Goal: Information Seeking & Learning: Learn about a topic

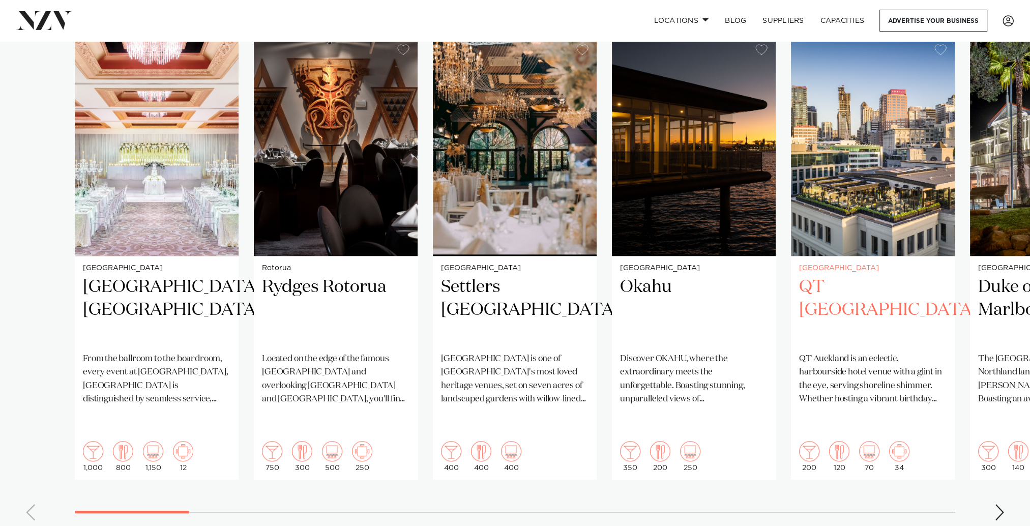
scroll to position [712, 0]
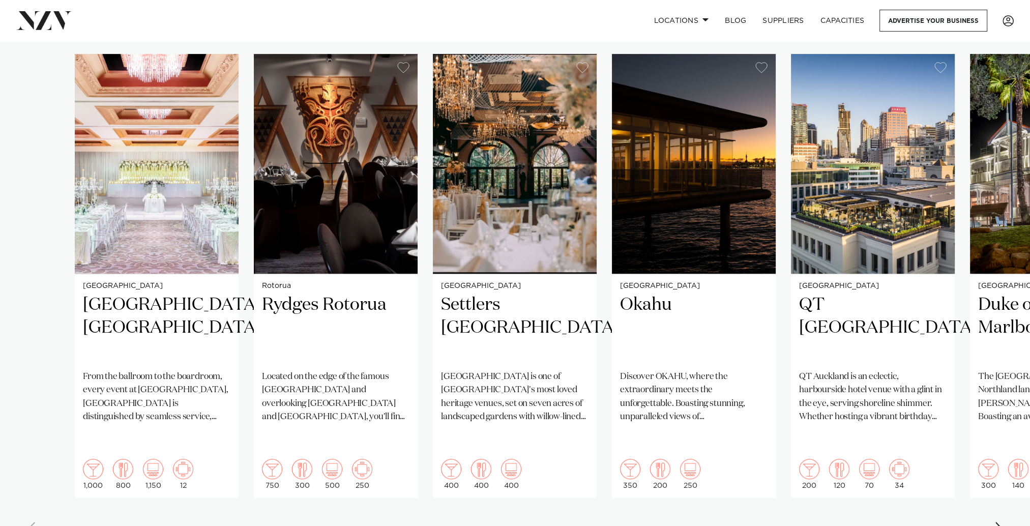
click at [1003, 522] on div "Next slide" at bounding box center [1000, 530] width 10 height 16
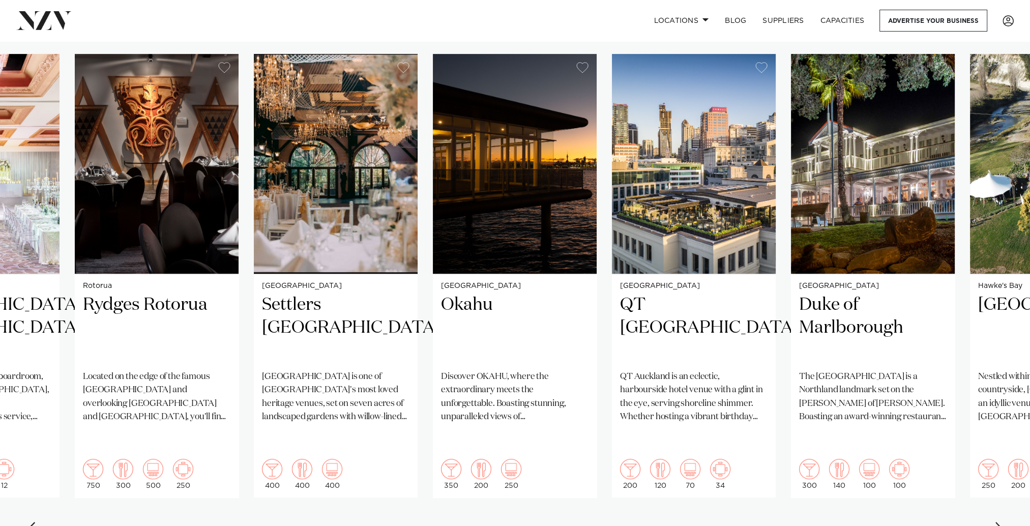
click at [1003, 522] on div "Next slide" at bounding box center [1000, 530] width 10 height 16
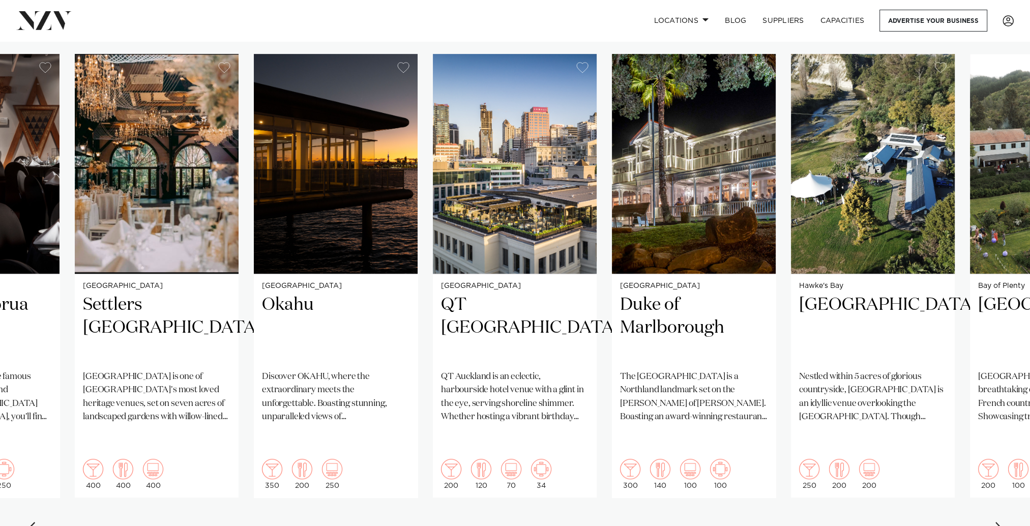
click at [1003, 522] on div "Next slide" at bounding box center [1000, 530] width 10 height 16
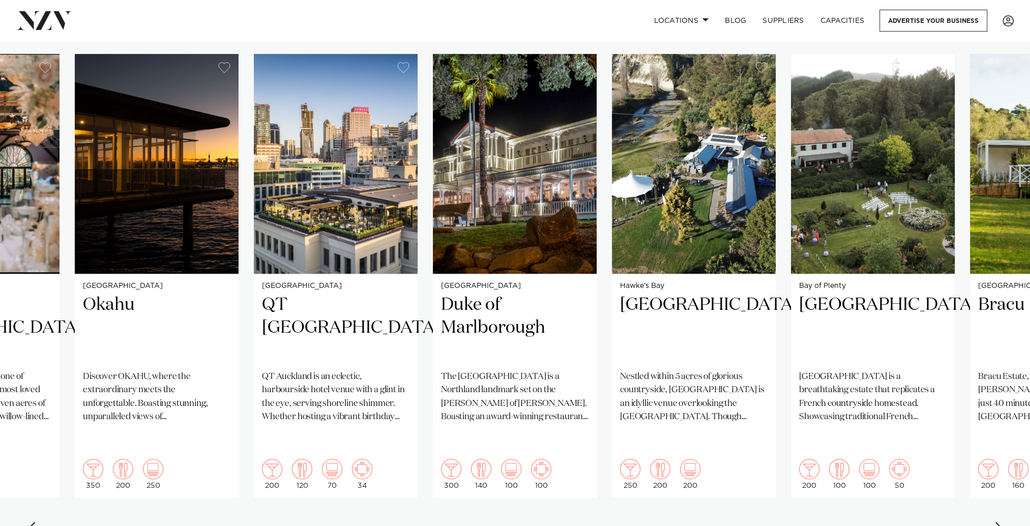
click at [1003, 522] on div "Next slide" at bounding box center [1000, 530] width 10 height 16
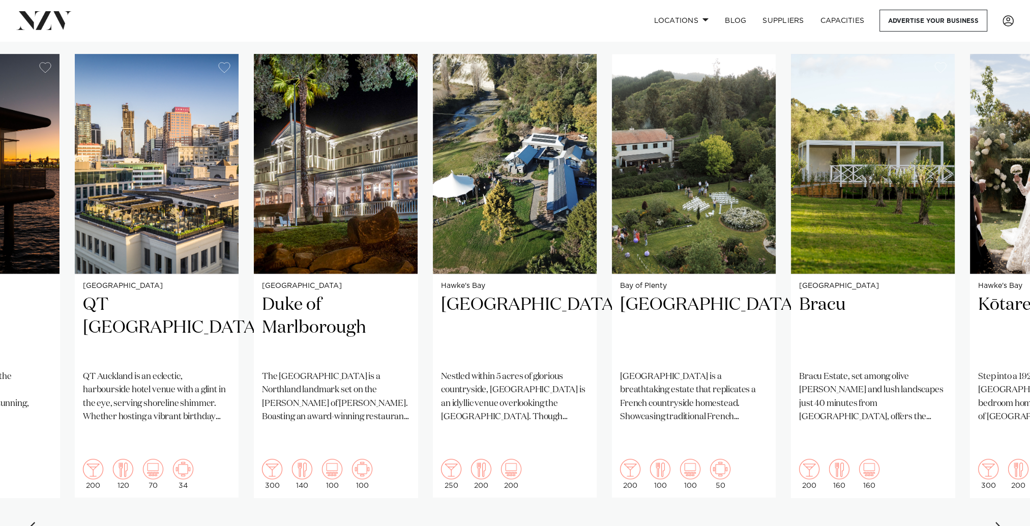
click at [1003, 522] on div "Next slide" at bounding box center [1000, 530] width 10 height 16
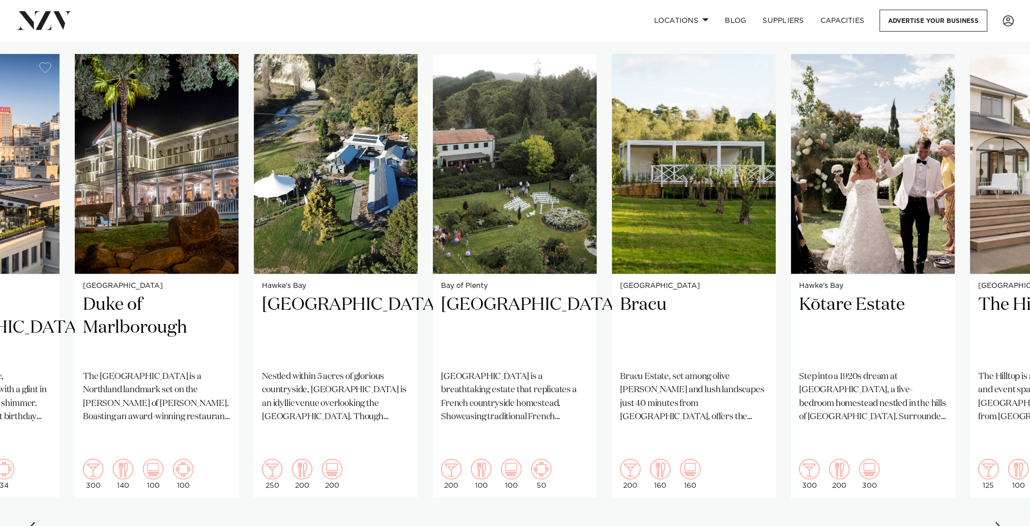
click at [1003, 522] on div "Next slide" at bounding box center [1000, 530] width 10 height 16
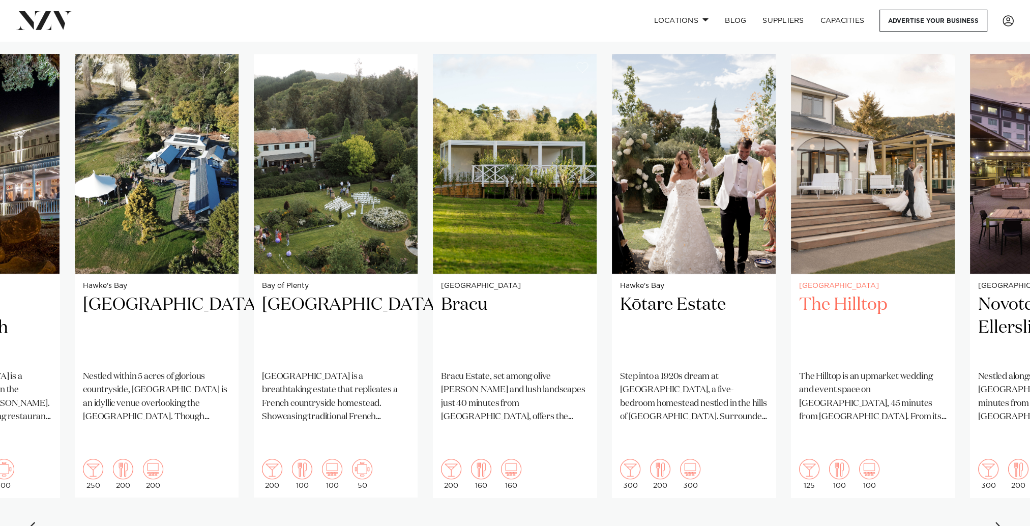
click at [870, 298] on h2 "The Hilltop" at bounding box center [873, 328] width 148 height 69
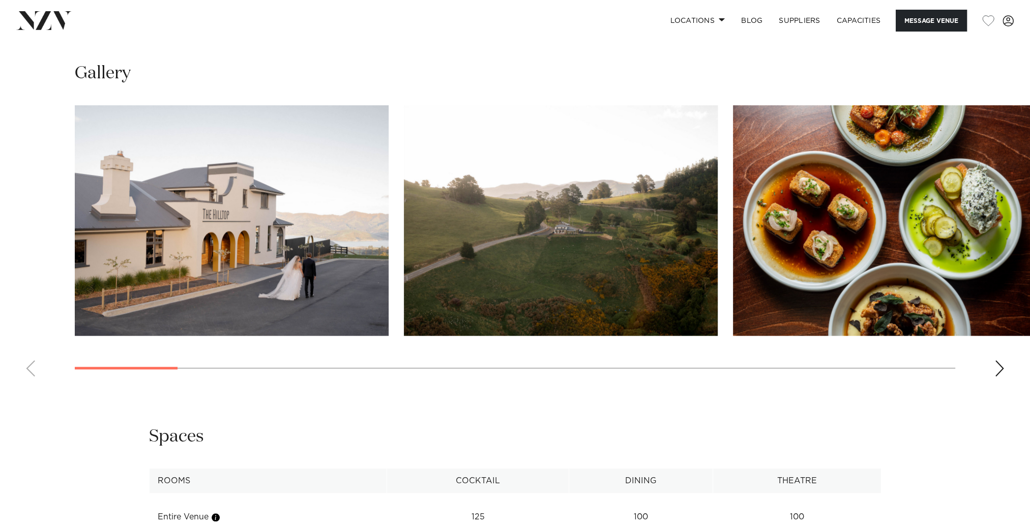
scroll to position [1018, 0]
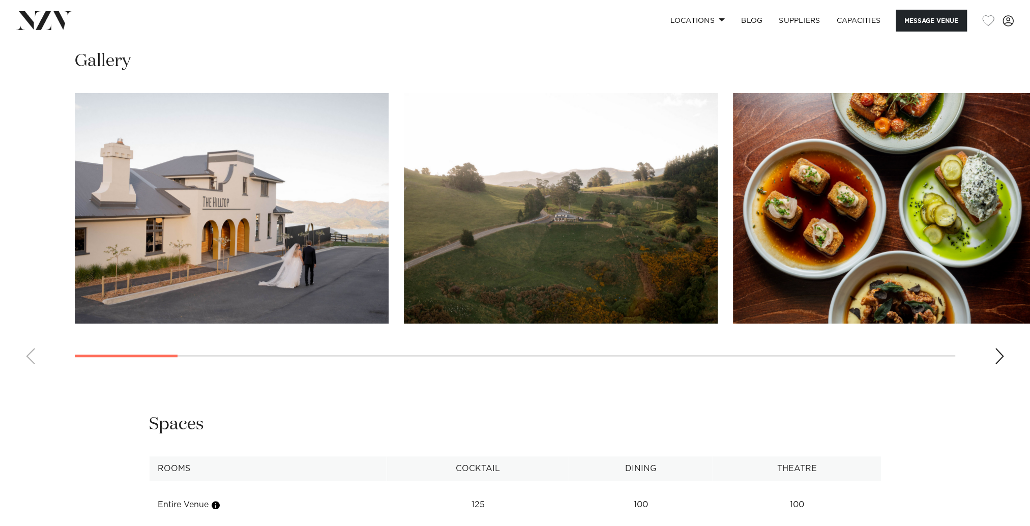
click at [998, 356] on div "Next slide" at bounding box center [1000, 356] width 10 height 16
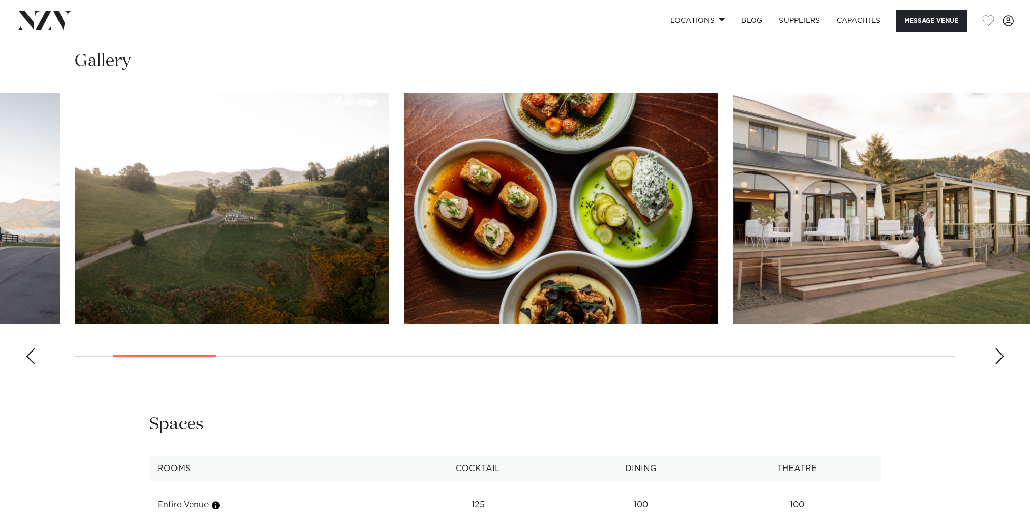
click at [999, 355] on div "Next slide" at bounding box center [1000, 356] width 10 height 16
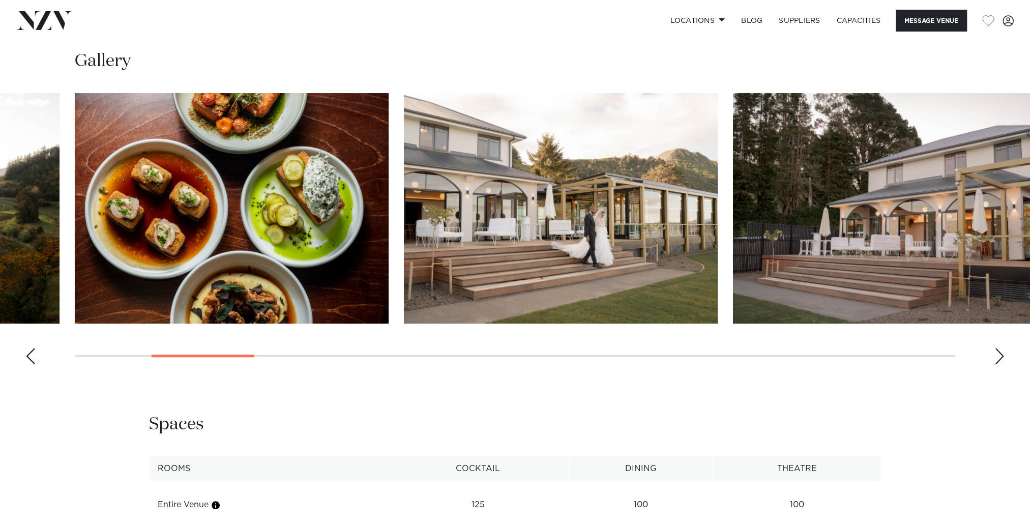
click at [999, 355] on div "Next slide" at bounding box center [1000, 356] width 10 height 16
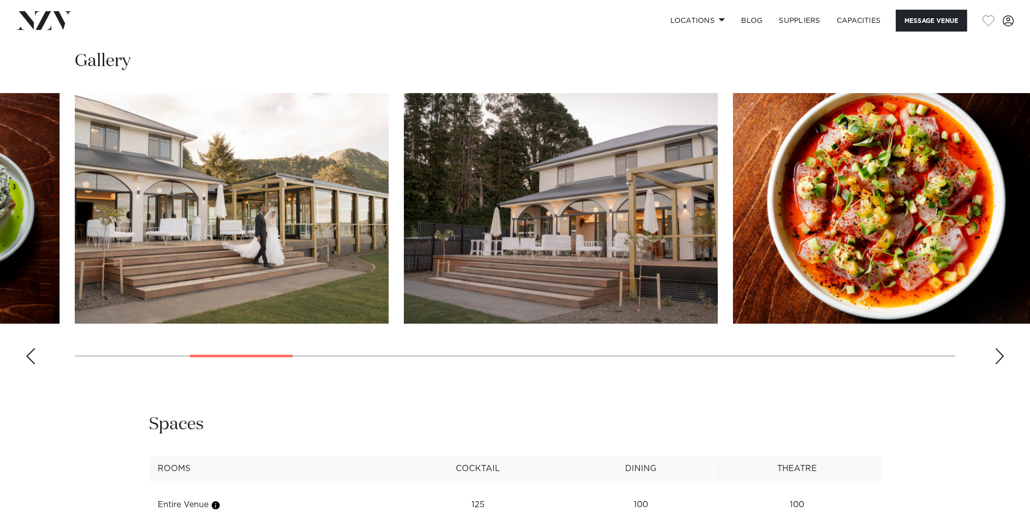
click at [999, 355] on div "Next slide" at bounding box center [1000, 356] width 10 height 16
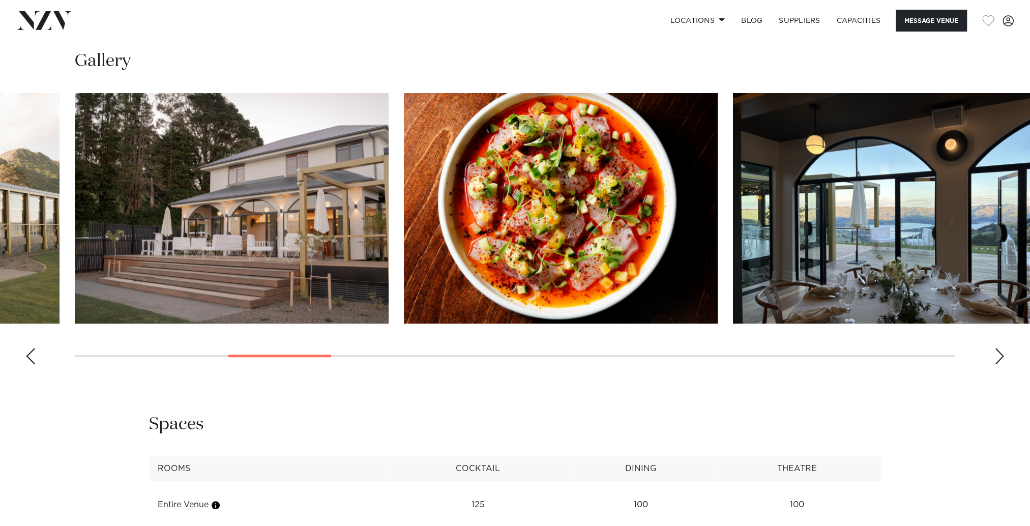
click at [999, 355] on div "Next slide" at bounding box center [1000, 356] width 10 height 16
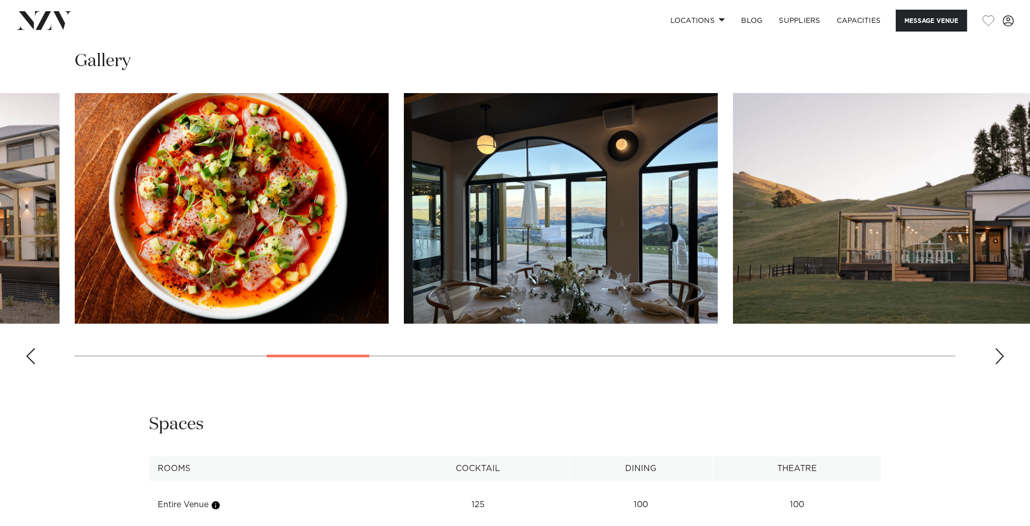
click at [999, 355] on div "Next slide" at bounding box center [1000, 356] width 10 height 16
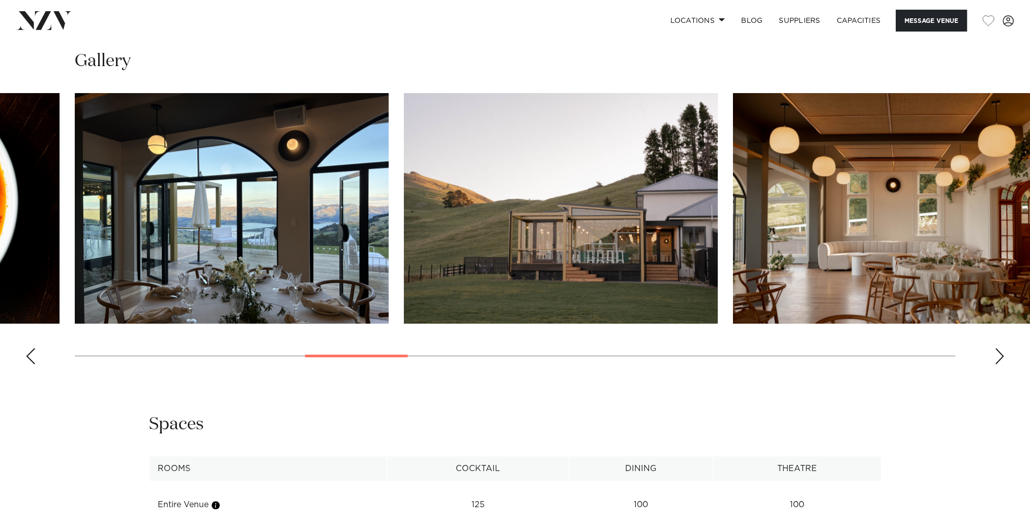
click at [999, 355] on div "Next slide" at bounding box center [1000, 356] width 10 height 16
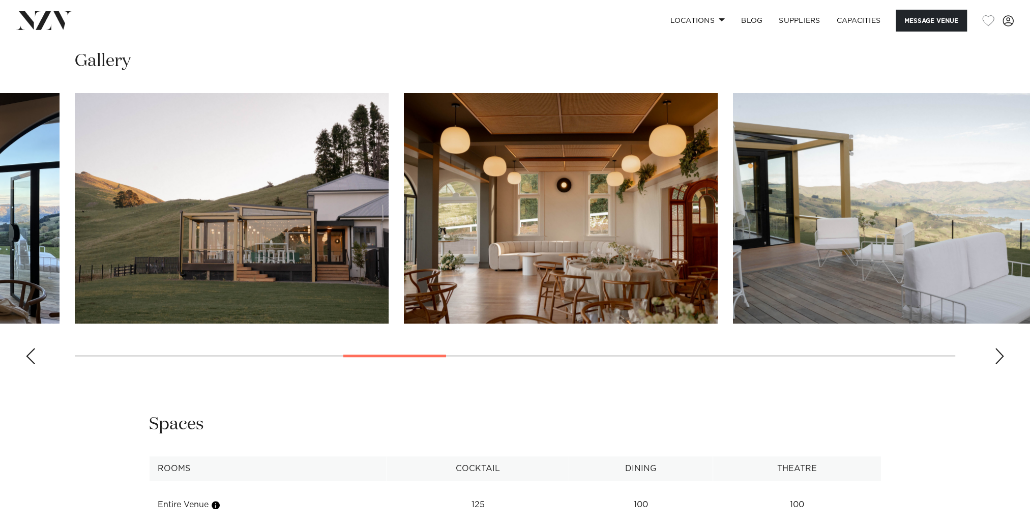
click at [999, 355] on div "Next slide" at bounding box center [1000, 356] width 10 height 16
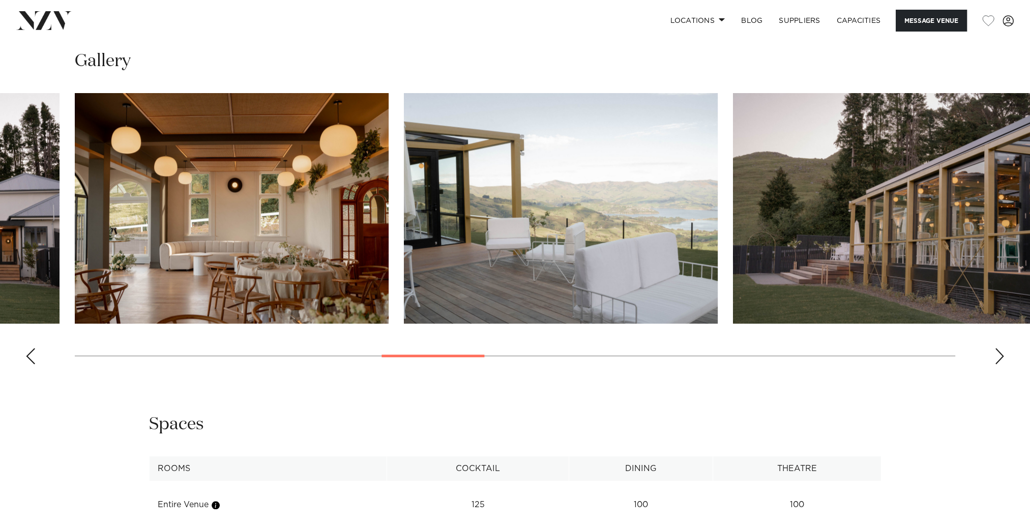
click at [999, 355] on div "Next slide" at bounding box center [1000, 356] width 10 height 16
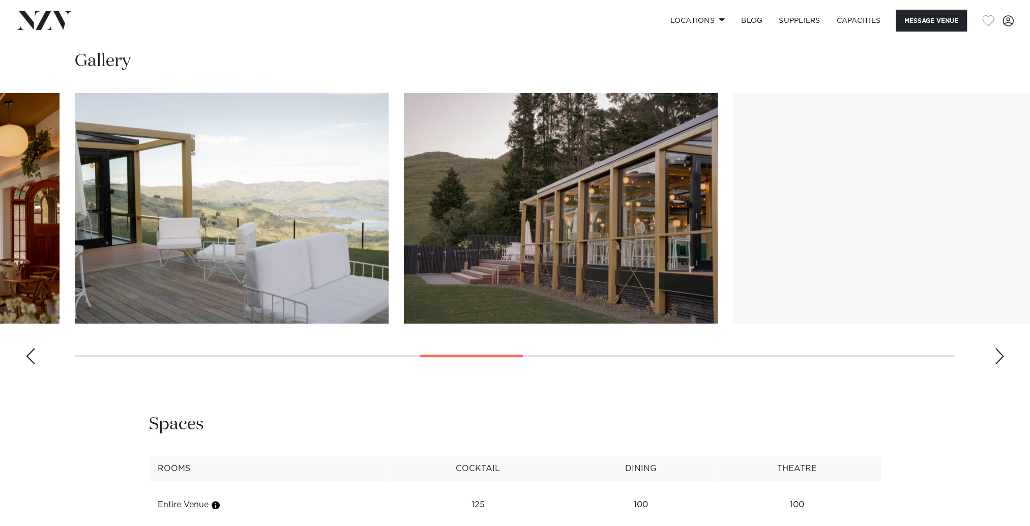
click at [999, 355] on div "Next slide" at bounding box center [1000, 356] width 10 height 16
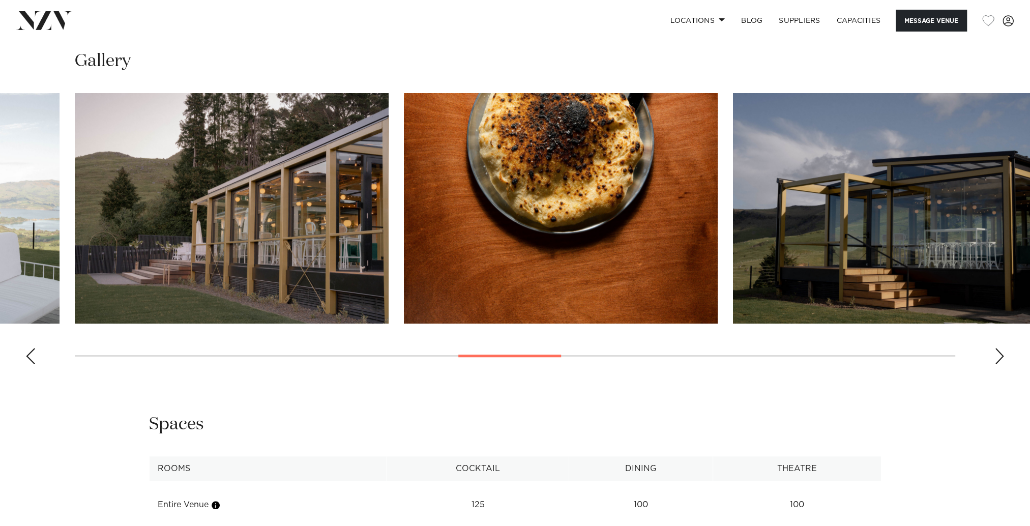
click at [999, 355] on div "Next slide" at bounding box center [1000, 356] width 10 height 16
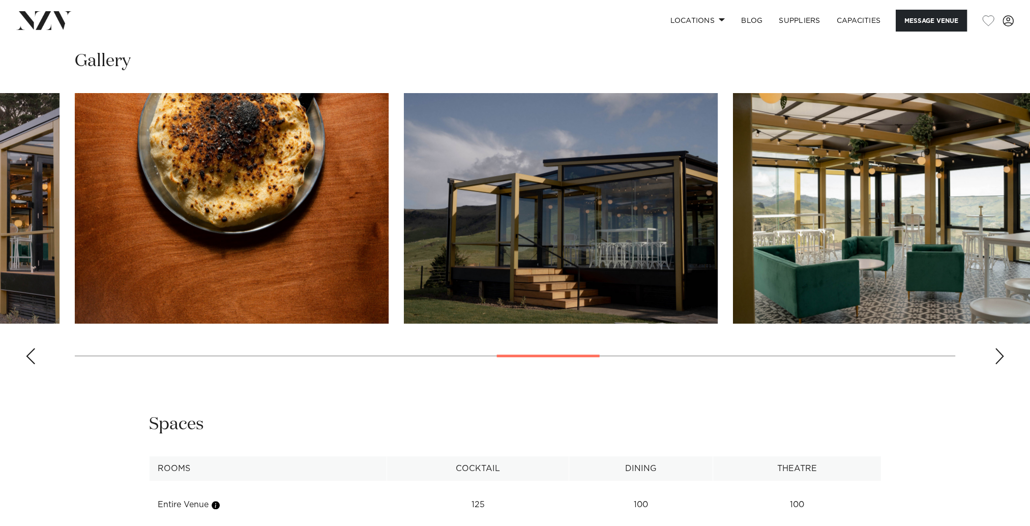
click at [999, 355] on div "Next slide" at bounding box center [1000, 356] width 10 height 16
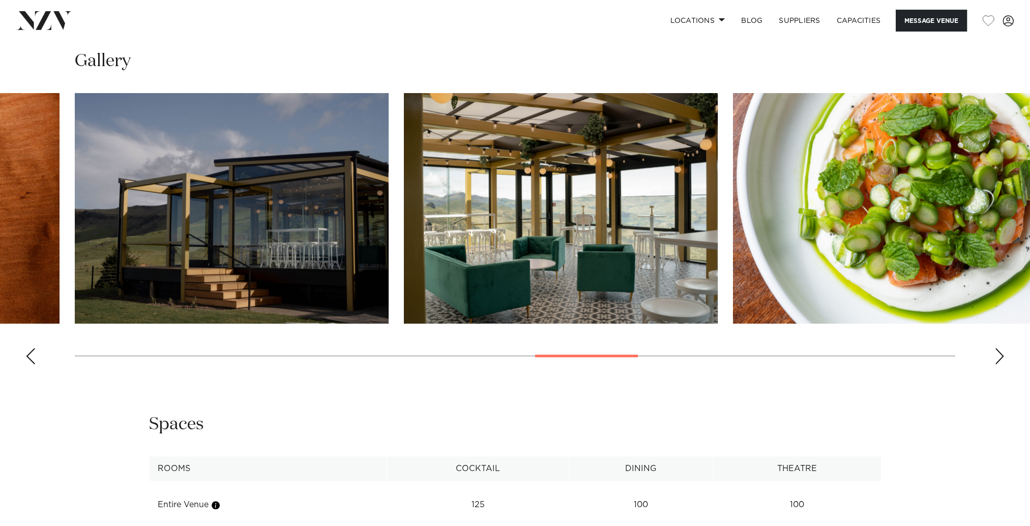
click at [999, 355] on div "Next slide" at bounding box center [1000, 356] width 10 height 16
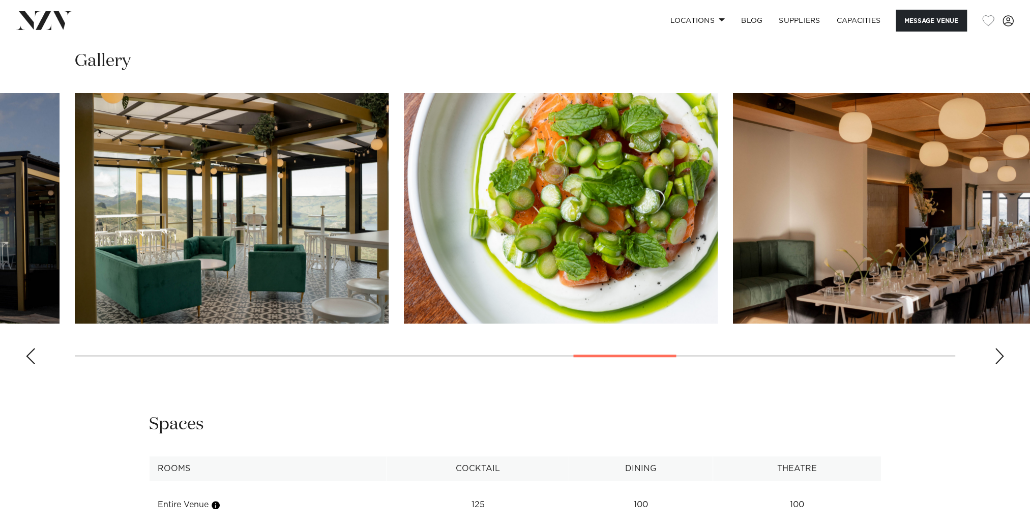
click at [999, 355] on div "Next slide" at bounding box center [1000, 356] width 10 height 16
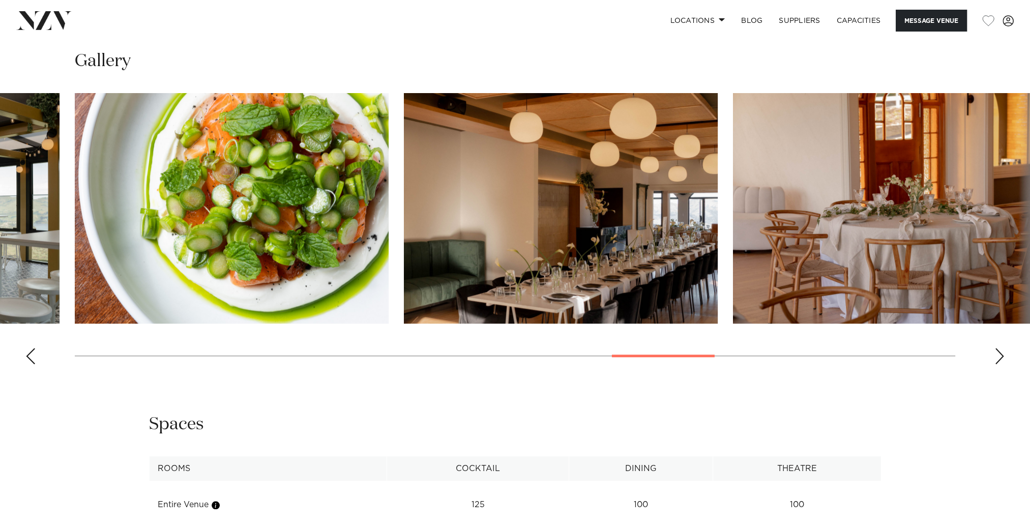
click at [999, 355] on div "Next slide" at bounding box center [1000, 356] width 10 height 16
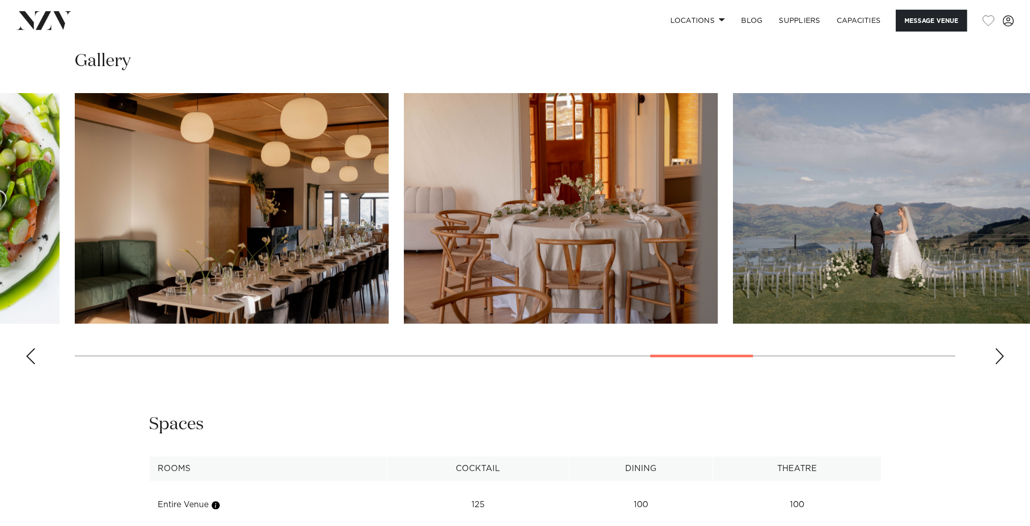
click at [999, 355] on div "Next slide" at bounding box center [1000, 356] width 10 height 16
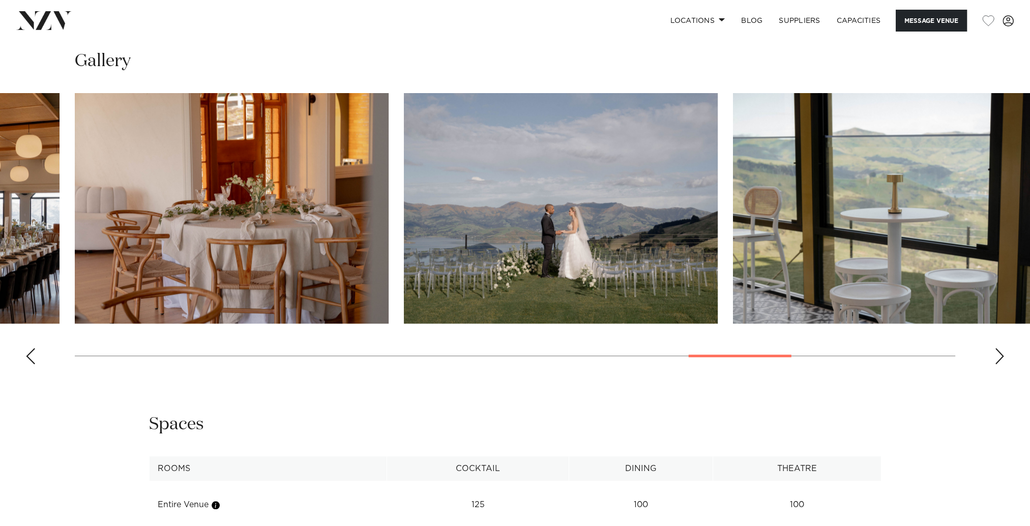
click at [999, 355] on div "Next slide" at bounding box center [1000, 356] width 10 height 16
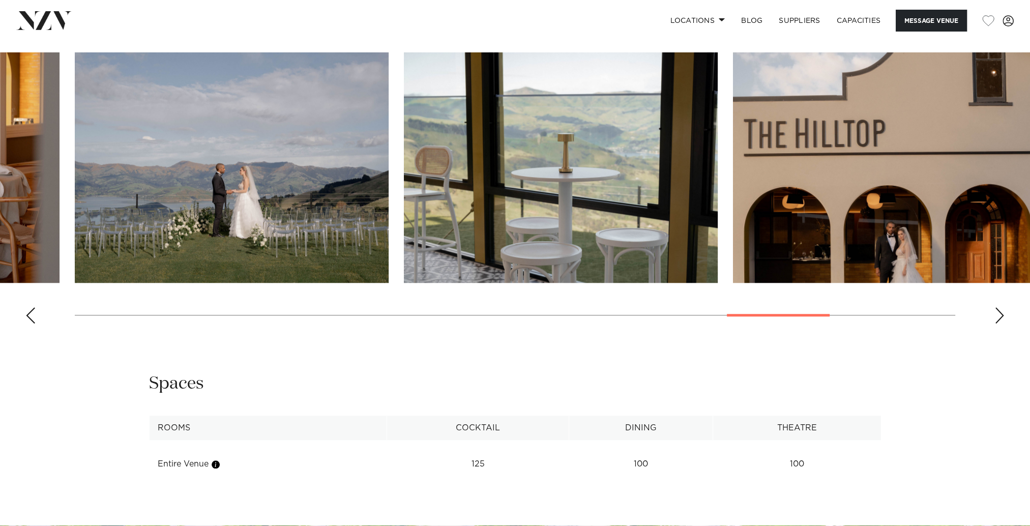
scroll to position [1056, 0]
